Goal: Check status: Check status

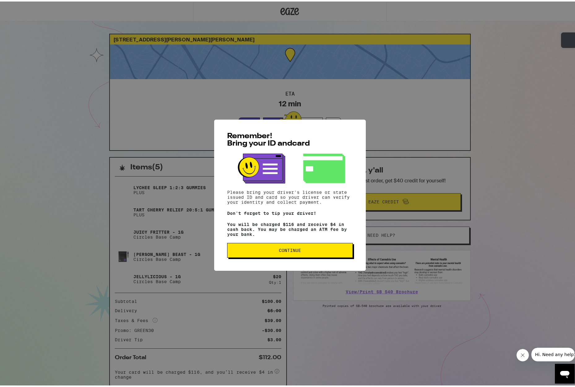
click at [277, 247] on button "Continue" at bounding box center [290, 248] width 126 height 15
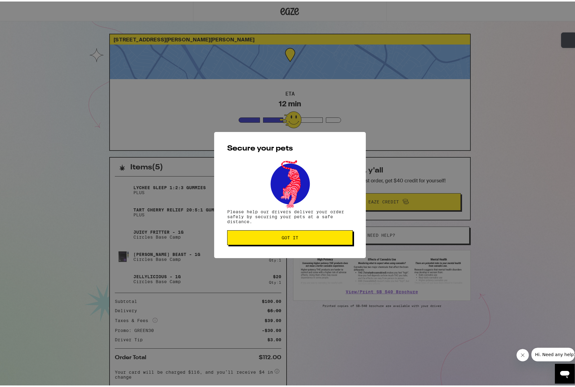
click at [278, 237] on span "Got it" at bounding box center [289, 236] width 115 height 4
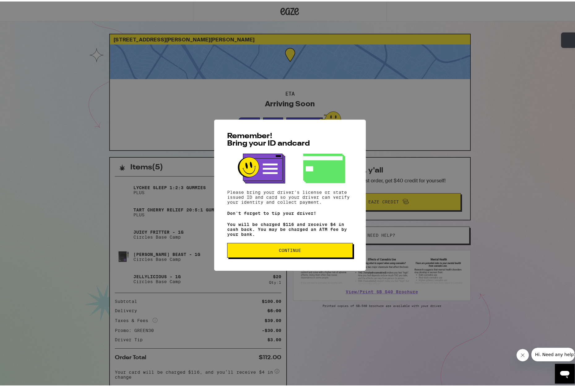
click at [293, 255] on button "Continue" at bounding box center [290, 248] width 126 height 15
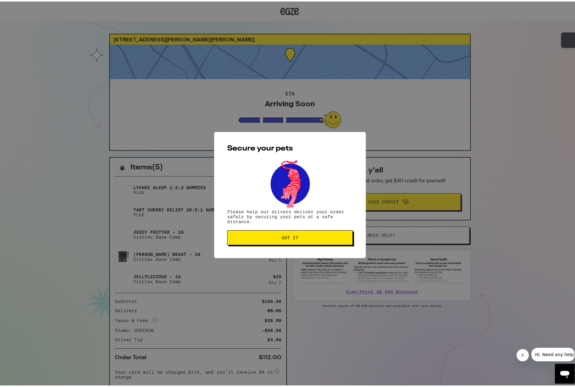
click at [287, 241] on button "Got it" at bounding box center [290, 236] width 126 height 15
